Goal: Download file/media

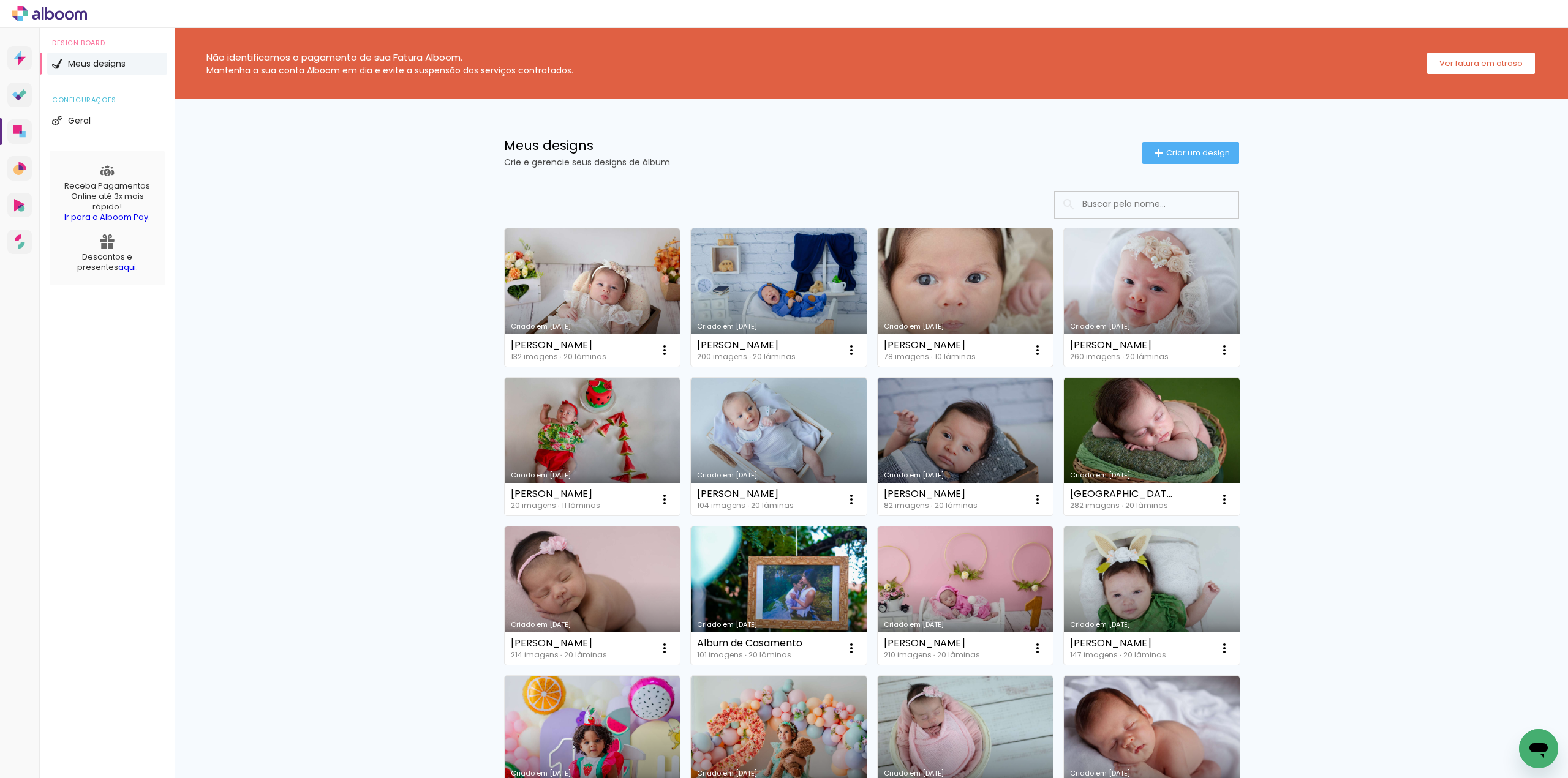
click at [917, 305] on link "Criado em [DATE]" at bounding box center [965, 298] width 176 height 139
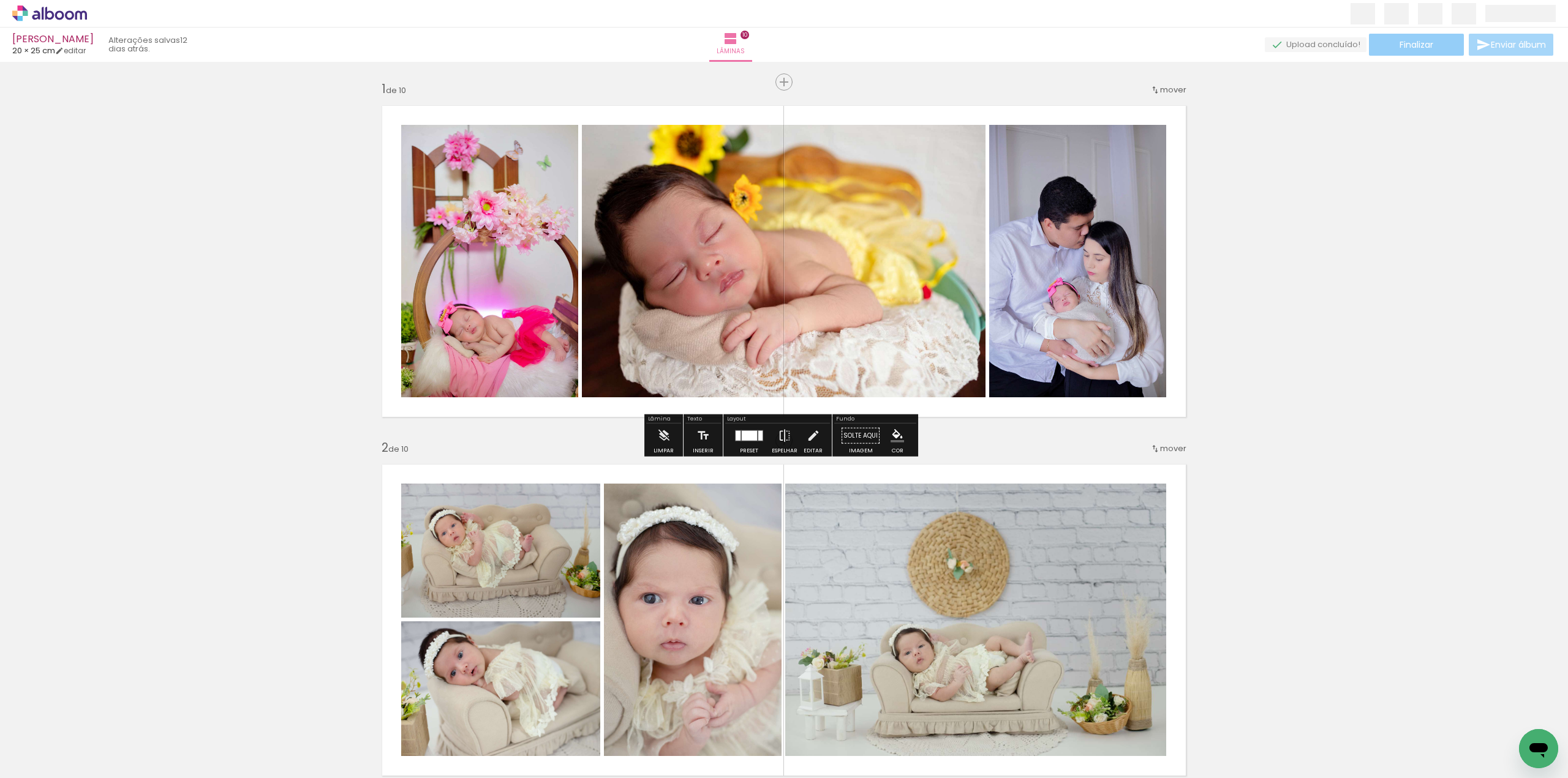
click at [1421, 46] on span "Finalizar" at bounding box center [1416, 45] width 34 height 9
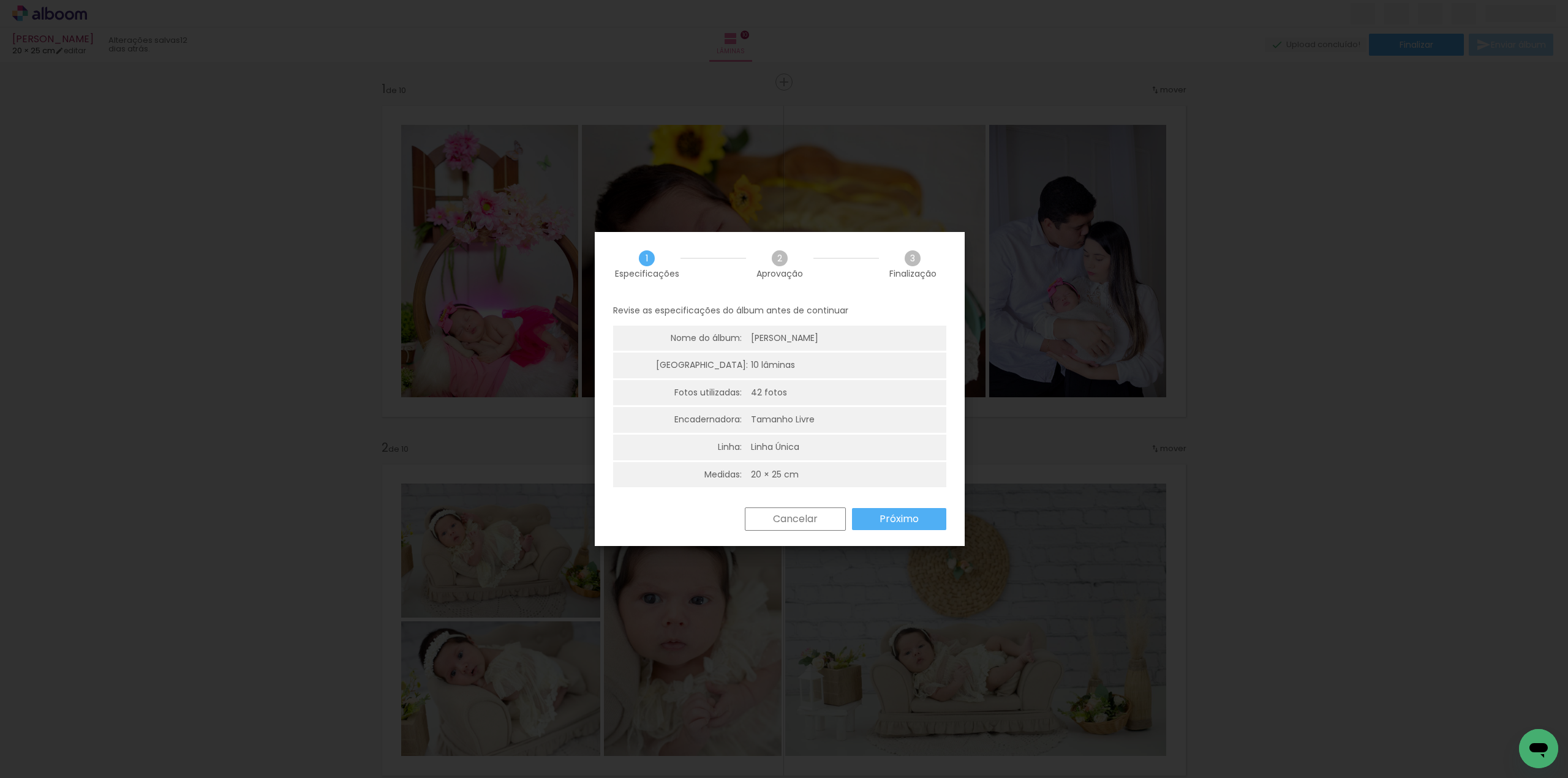
click at [863, 508] on div "Cancelar Próximo" at bounding box center [843, 519] width 208 height 23
click at [861, 511] on paper-button "Próximo" at bounding box center [899, 519] width 94 height 22
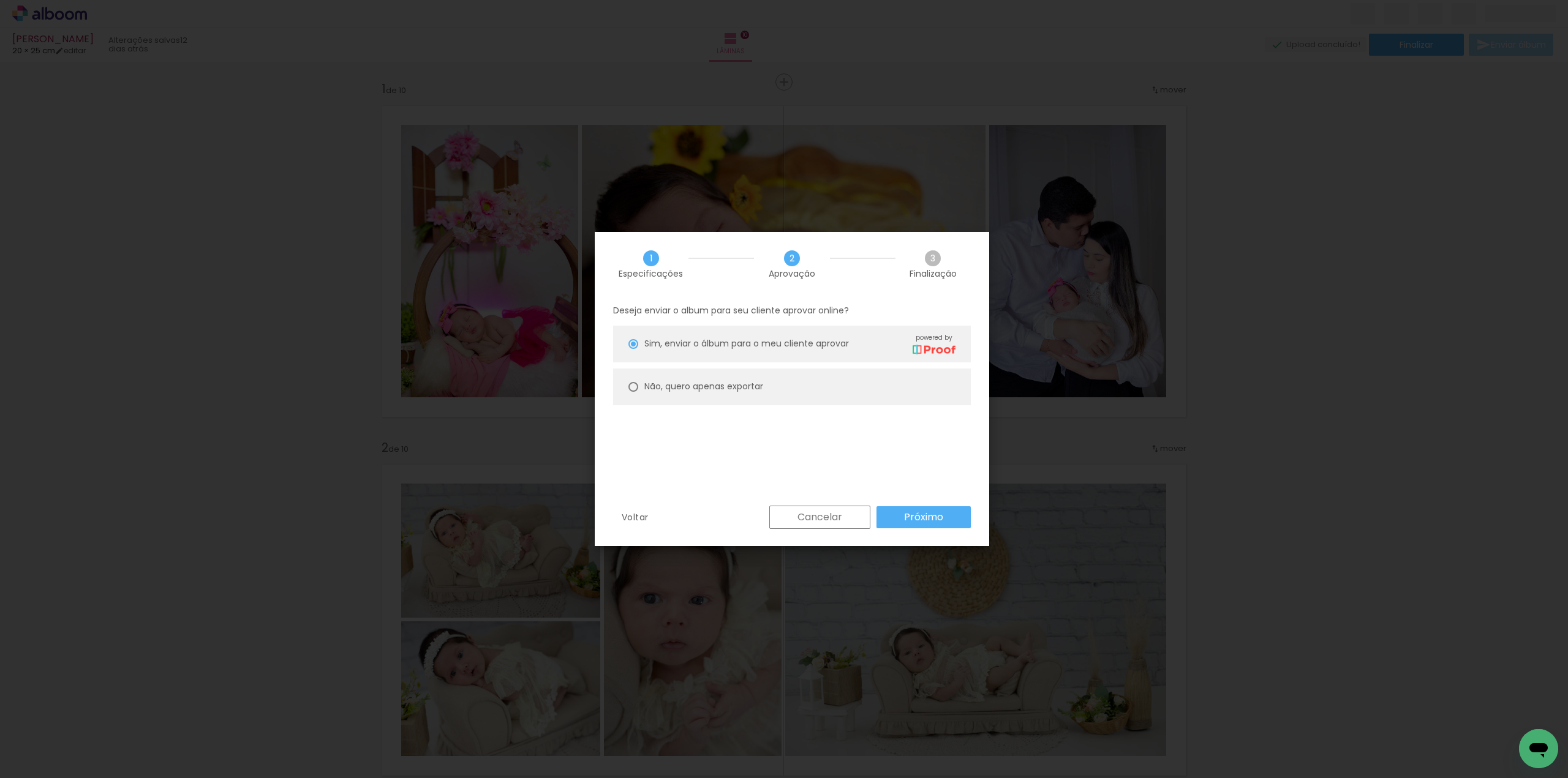
click at [0, 0] on slot "Não, quero apenas exportar" at bounding box center [0, 0] width 0 height 0
type paper-radio-button "on"
click at [0, 0] on slot "Próximo" at bounding box center [0, 0] width 0 height 0
type input "Alta, 300 DPI"
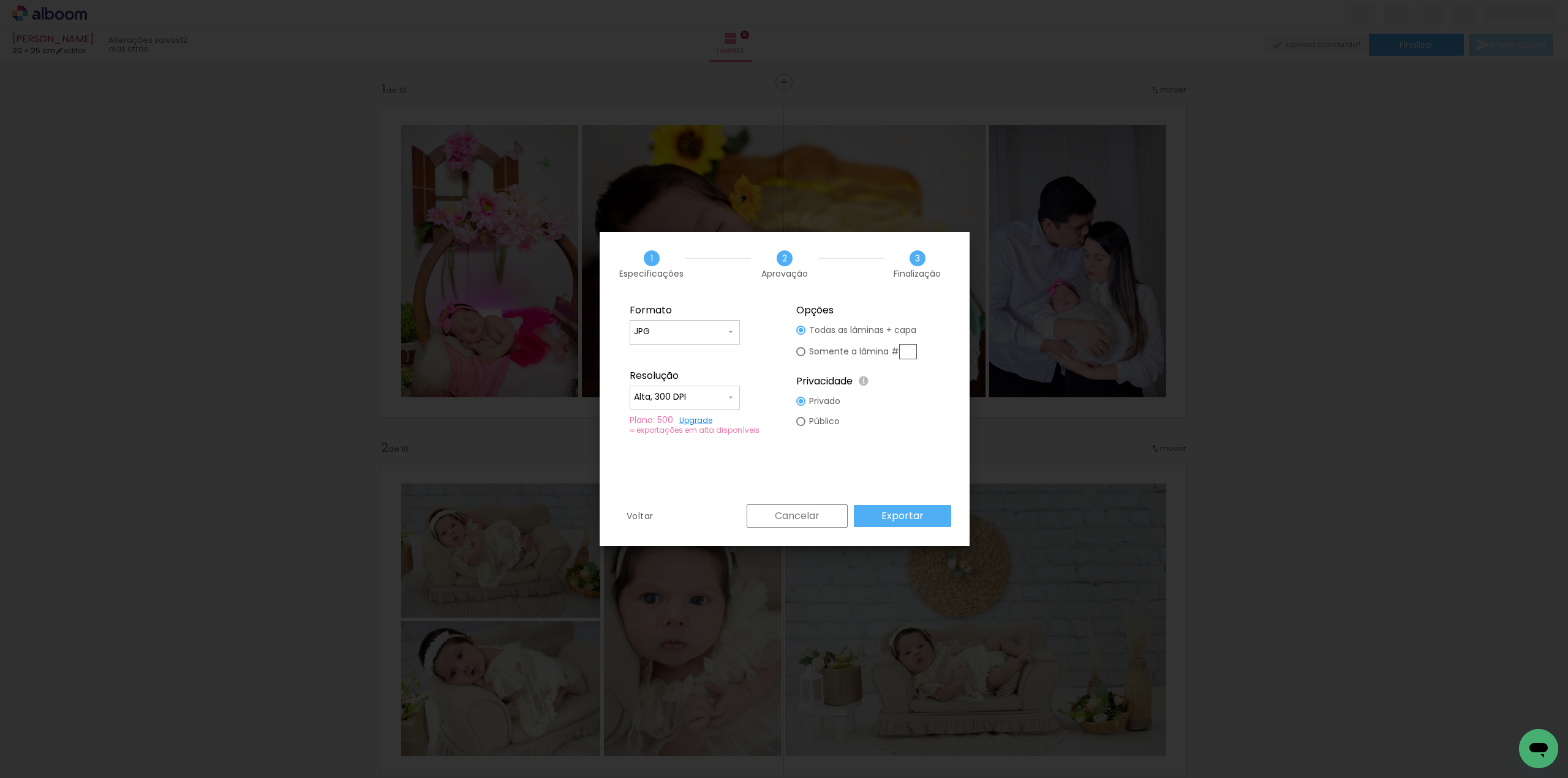
click at [0, 0] on slot "Exportar" at bounding box center [0, 0] width 0 height 0
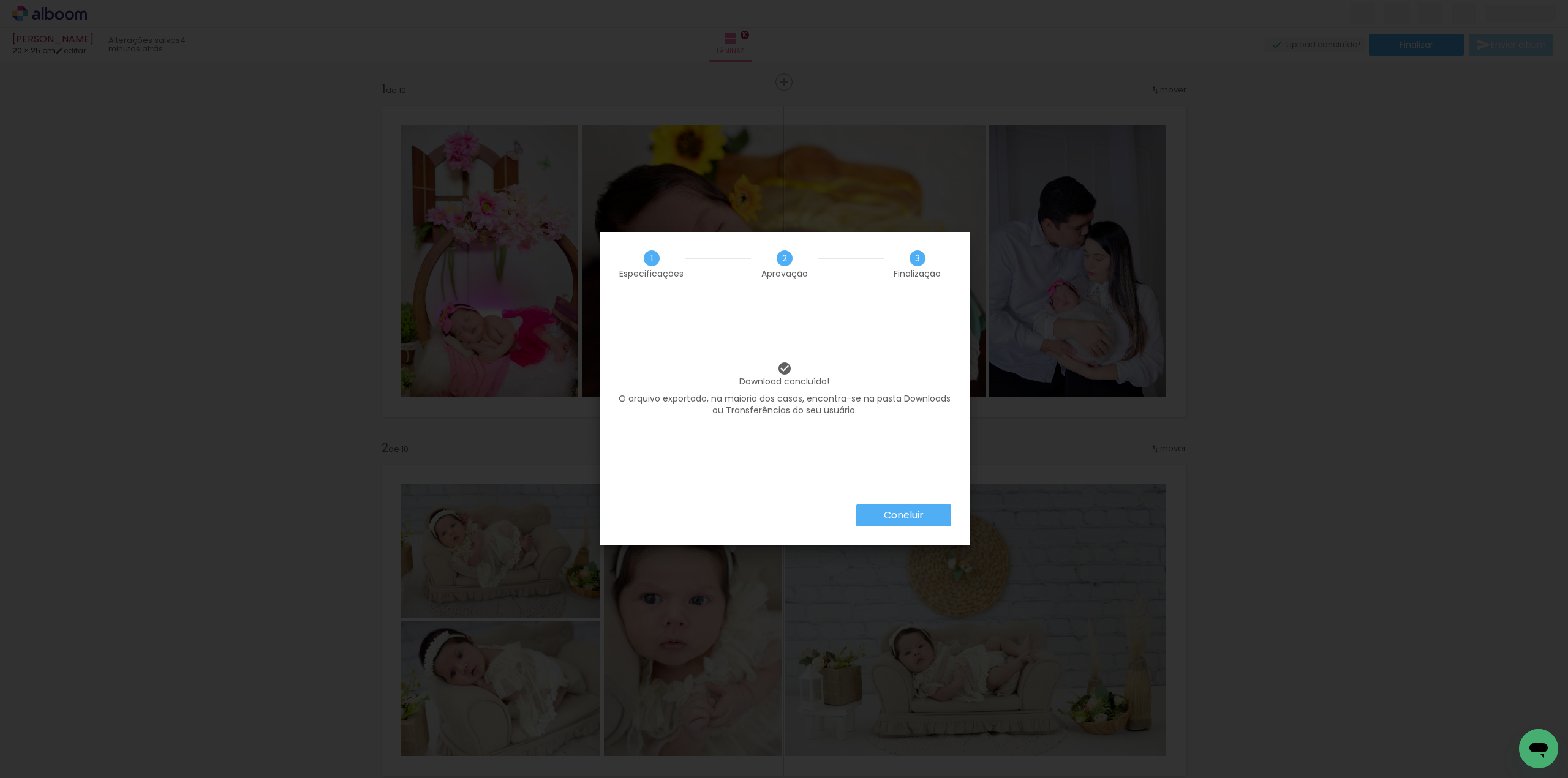
click at [0, 0] on slot "Concluir" at bounding box center [0, 0] width 0 height 0
